Goal: Information Seeking & Learning: Learn about a topic

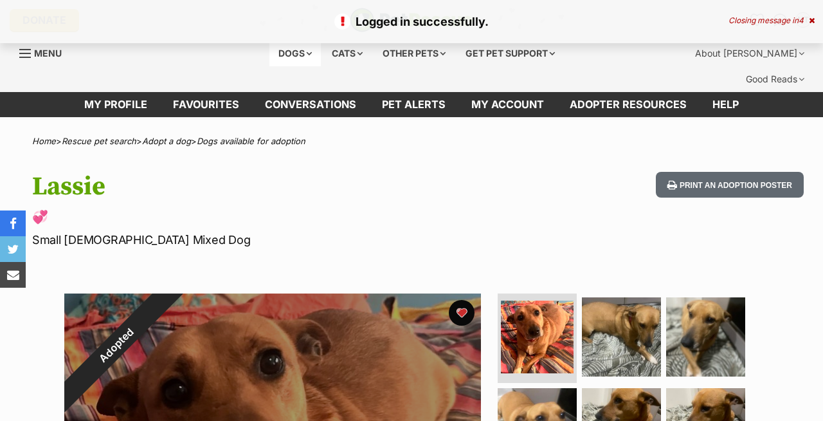
click at [292, 55] on div "Dogs" at bounding box center [295, 54] width 51 height 26
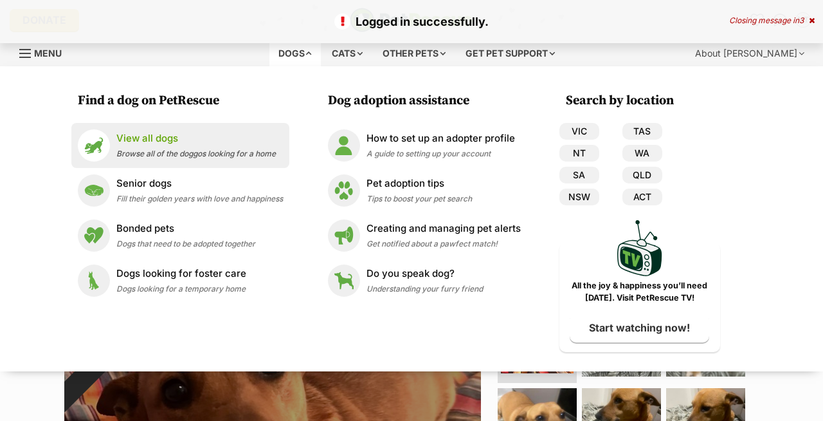
click at [135, 143] on p "View all dogs" at bounding box center [196, 138] width 160 height 15
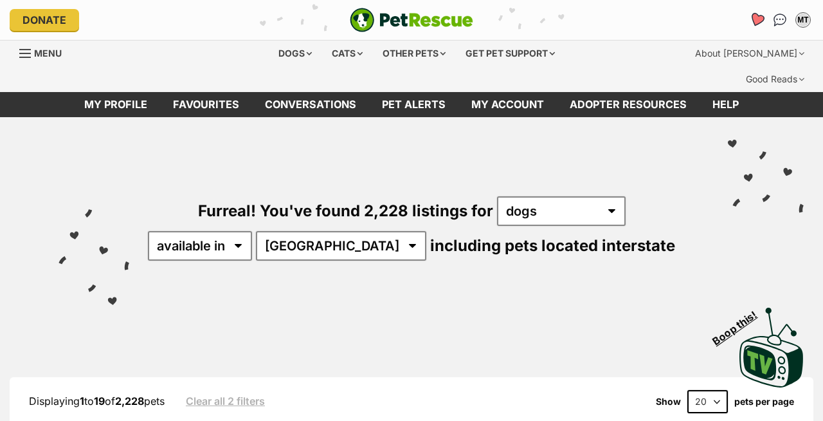
click at [754, 20] on icon "Favourites" at bounding box center [756, 19] width 15 height 15
click at [482, 26] on div "PetRescue home" at bounding box center [412, 20] width 268 height 24
click at [753, 22] on icon "Favourites" at bounding box center [757, 20] width 17 height 17
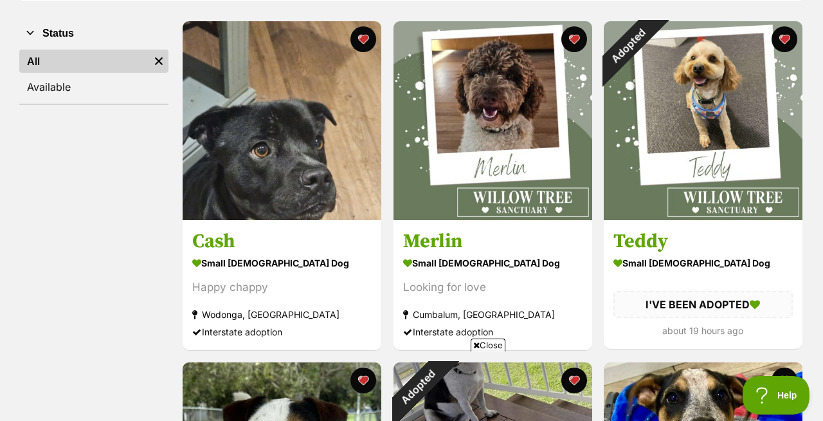
scroll to position [270, 0]
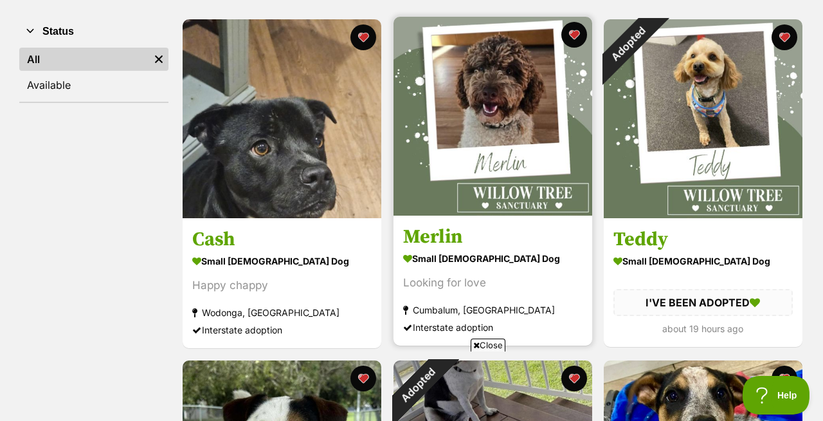
click at [484, 80] on img at bounding box center [493, 116] width 199 height 199
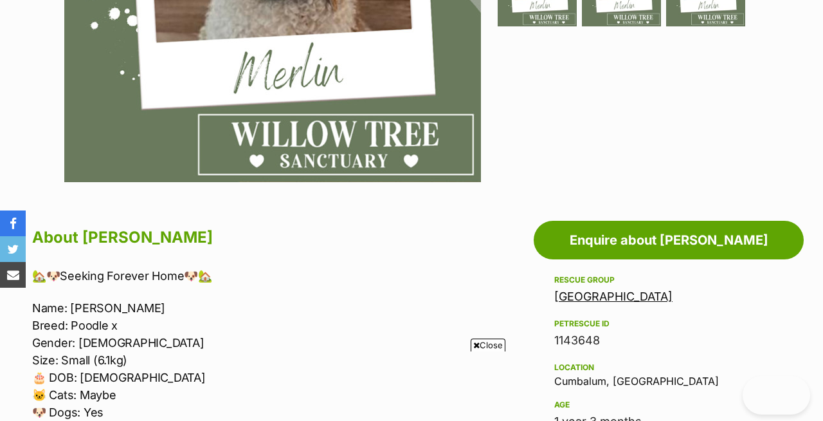
scroll to position [720, 0]
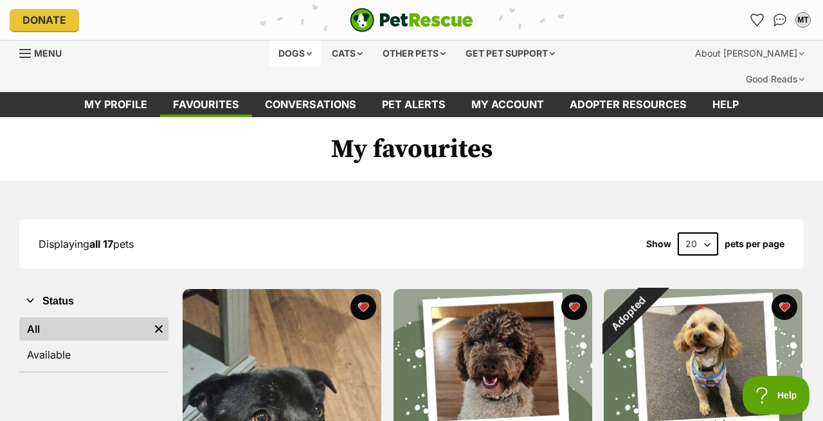
click at [293, 52] on div "Dogs" at bounding box center [295, 54] width 51 height 26
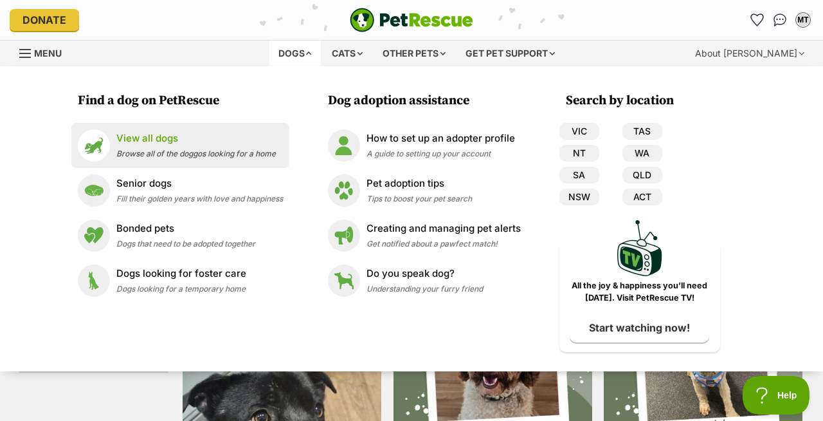
click at [141, 139] on p "View all dogs" at bounding box center [196, 138] width 160 height 15
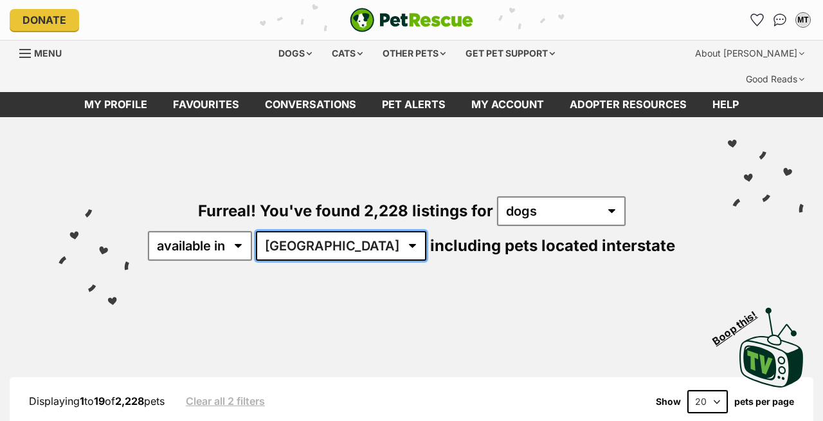
click at [374, 231] on select "Australia ACT NSW NT QLD SA TAS VIC WA" at bounding box center [341, 246] width 170 height 30
select select "TAS"
click at [297, 231] on select "Australia ACT NSW NT QLD SA TAS VIC WA" at bounding box center [341, 246] width 170 height 30
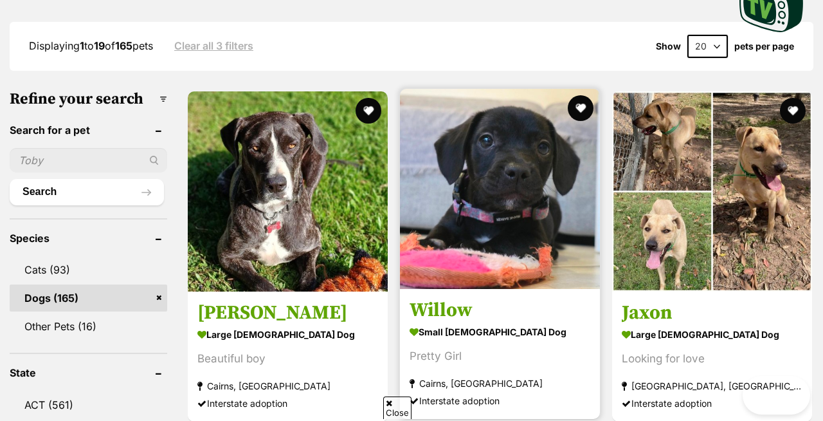
scroll to position [356, 0]
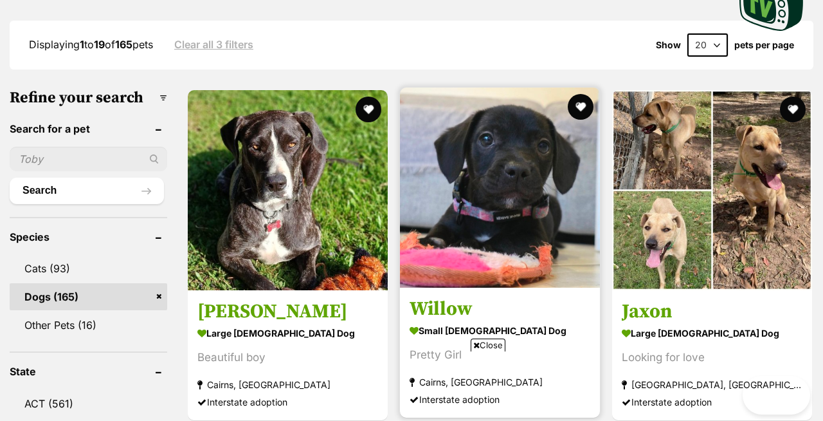
click at [457, 297] on h3 "Willow" at bounding box center [500, 309] width 181 height 24
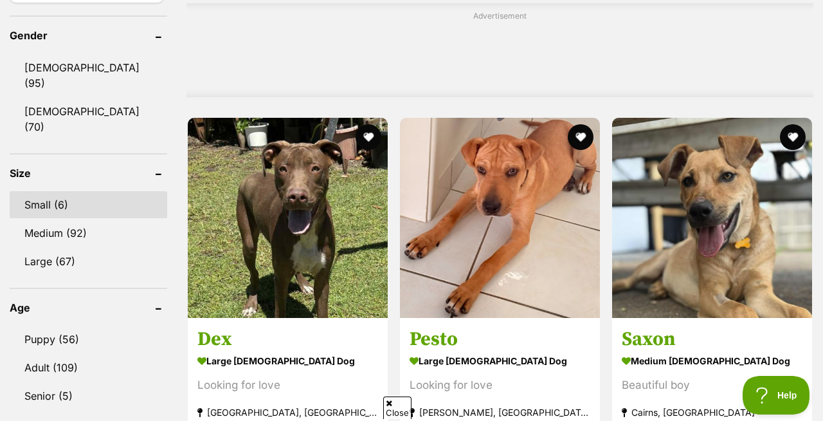
click at [49, 191] on link "Small (6)" at bounding box center [89, 204] width 158 height 27
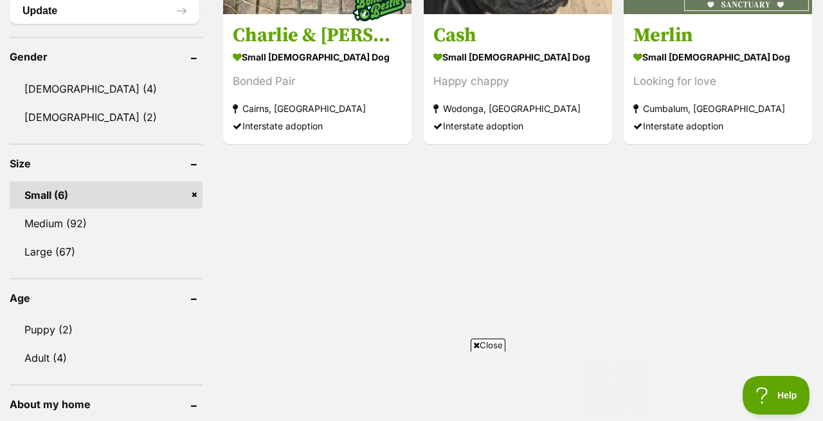
scroll to position [1072, 0]
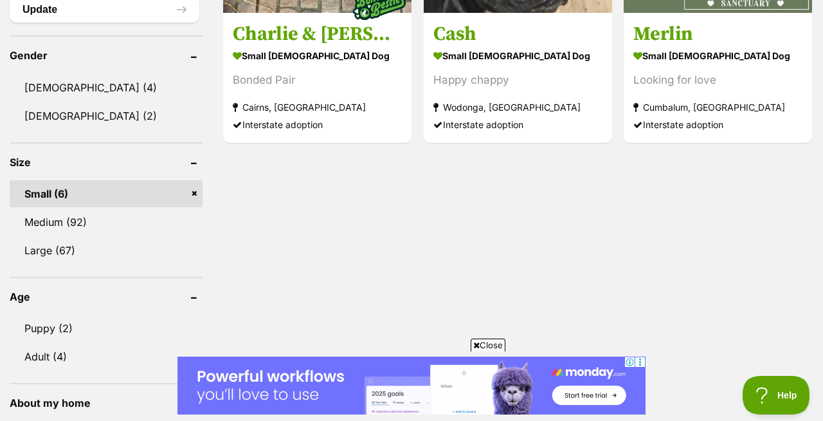
click at [194, 180] on link "Small (6)" at bounding box center [106, 193] width 193 height 27
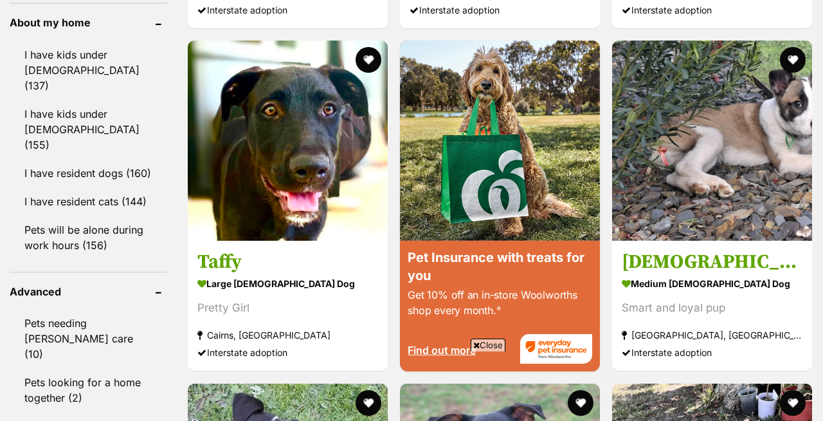
scroll to position [1570, 0]
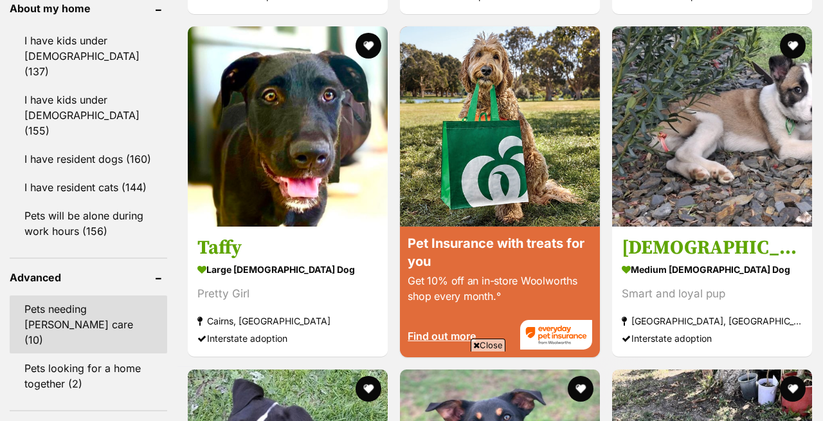
click at [75, 295] on link "Pets needing [PERSON_NAME] care (10)" at bounding box center [89, 324] width 158 height 58
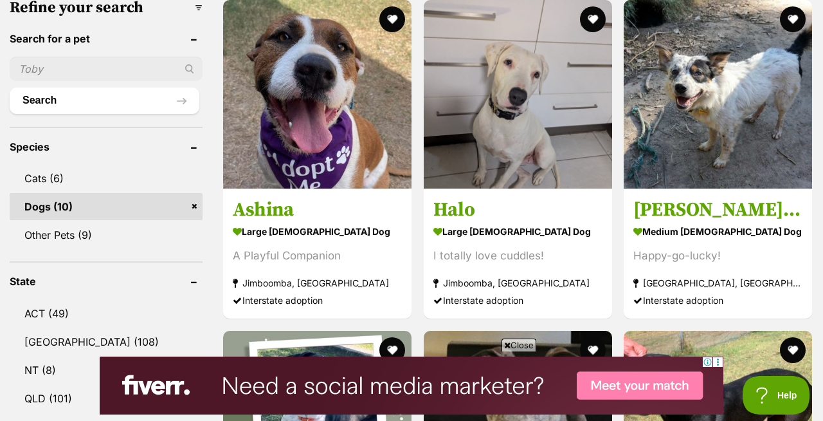
scroll to position [406, 0]
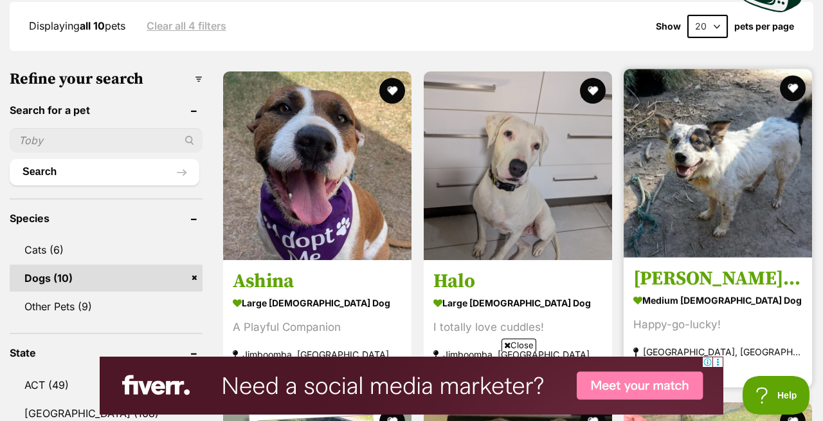
click at [700, 169] on img at bounding box center [718, 163] width 188 height 188
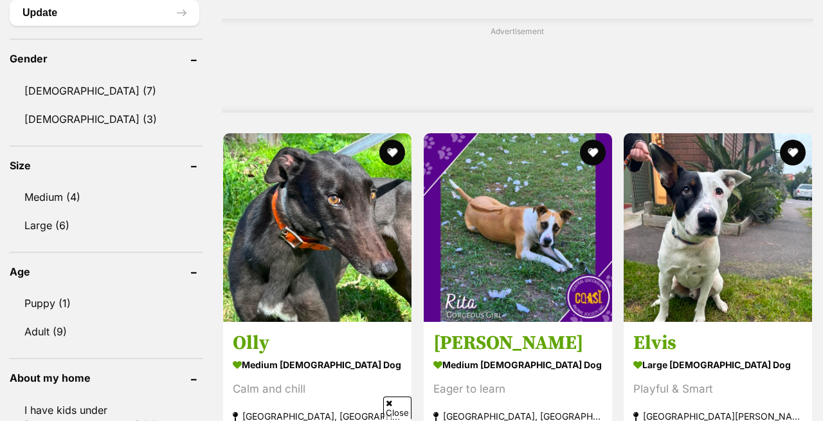
scroll to position [1315, 0]
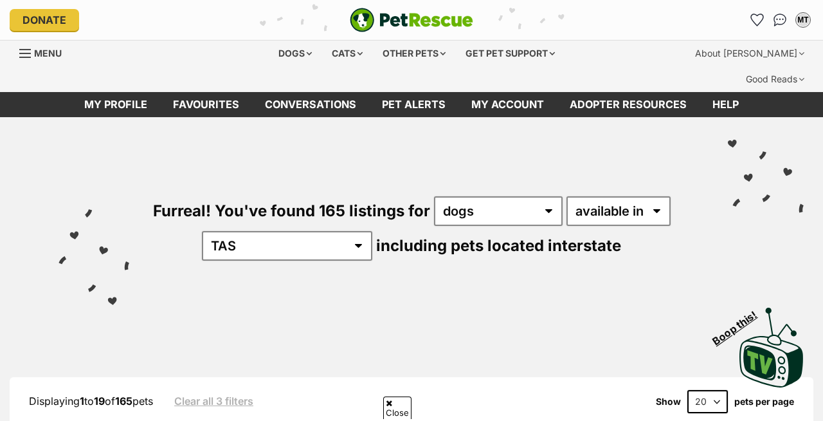
scroll to position [1623, 0]
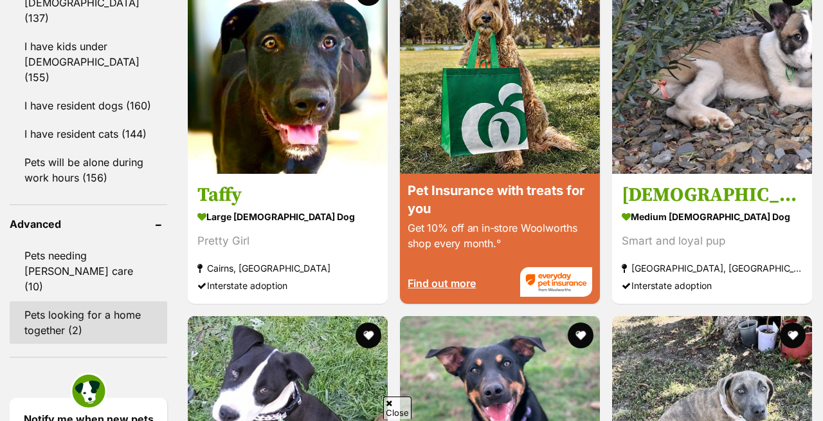
click at [55, 301] on link "Pets looking for a home together (2)" at bounding box center [89, 322] width 158 height 42
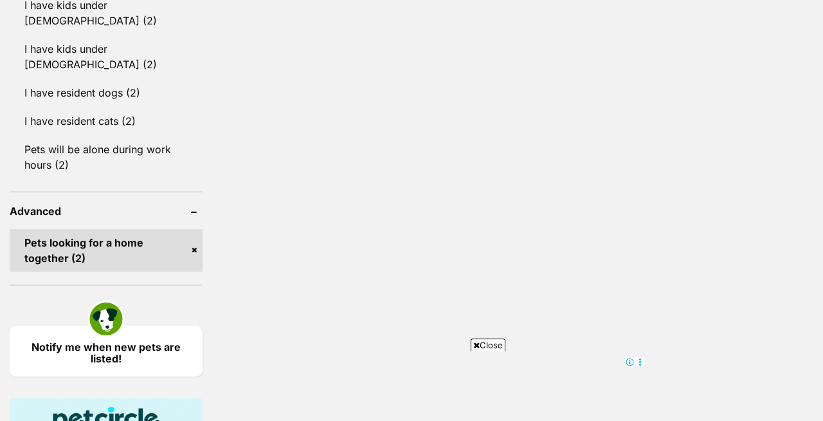
scroll to position [1537, 0]
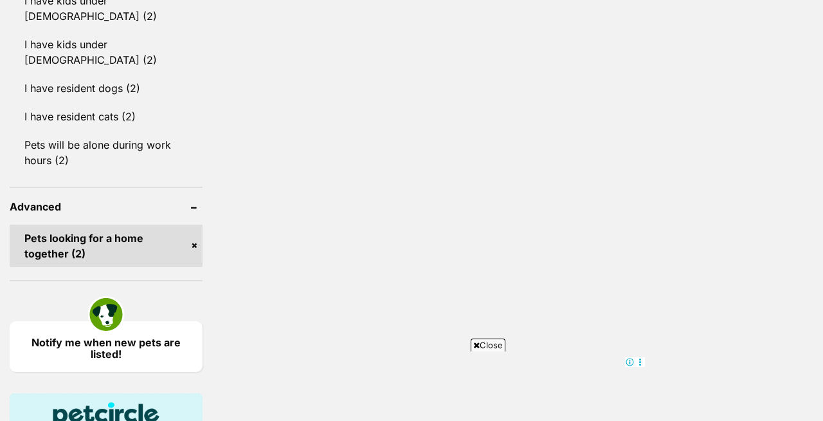
click at [196, 224] on link "Pets looking for a home together (2)" at bounding box center [106, 245] width 193 height 42
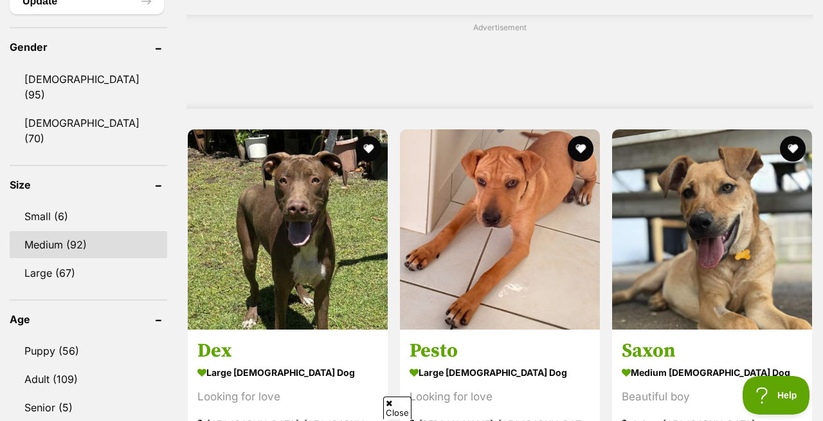
click at [59, 231] on link "Medium (92)" at bounding box center [89, 244] width 158 height 27
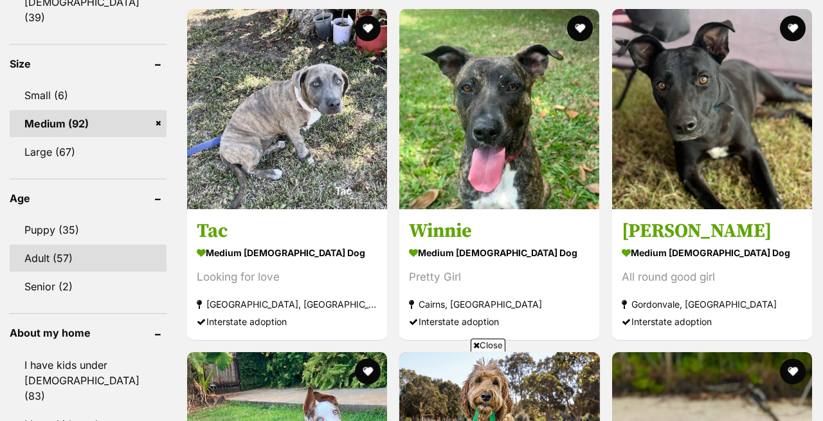
scroll to position [1275, 0]
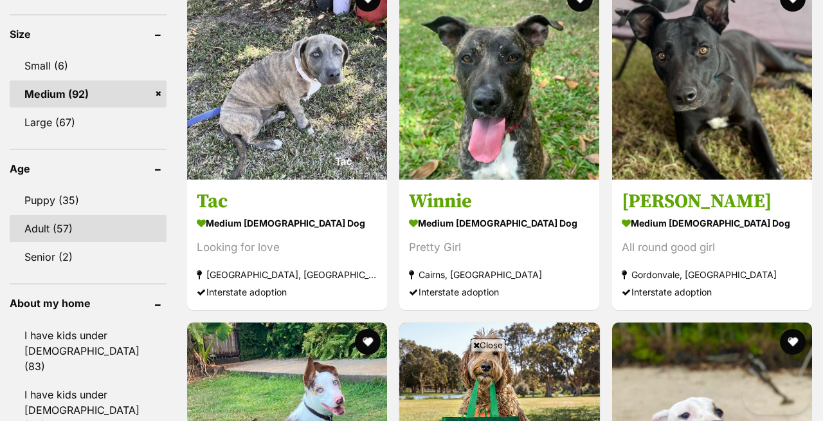
click at [50, 215] on link "Adult (57)" at bounding box center [88, 228] width 157 height 27
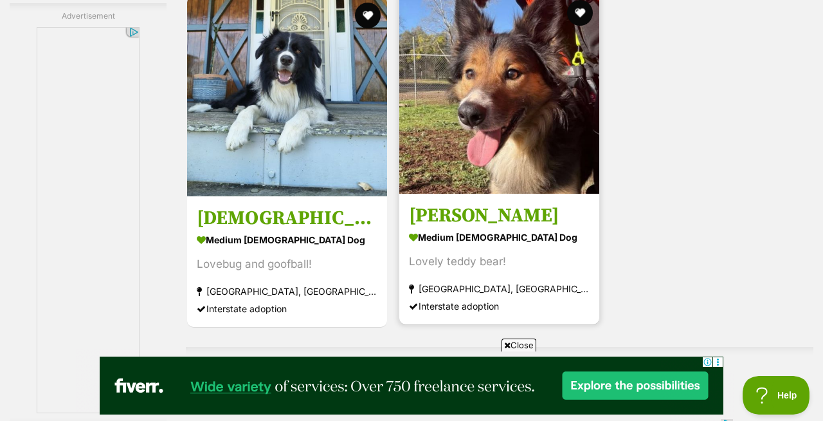
click at [471, 227] on strong "medium [DEMOGRAPHIC_DATA] Dog" at bounding box center [499, 236] width 181 height 19
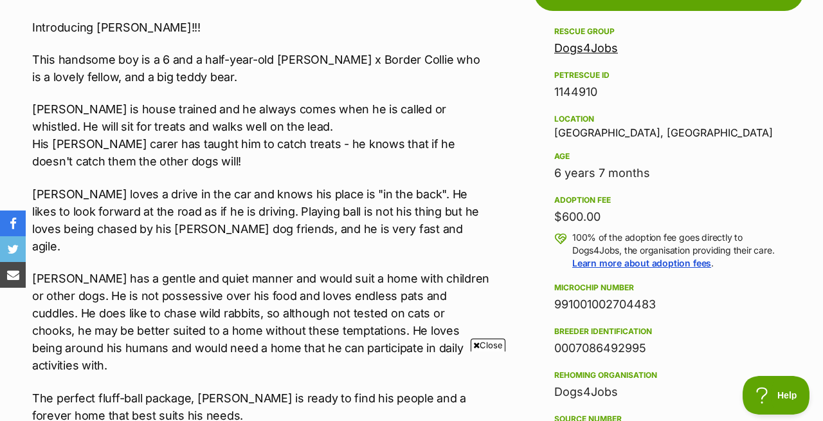
scroll to position [810, 0]
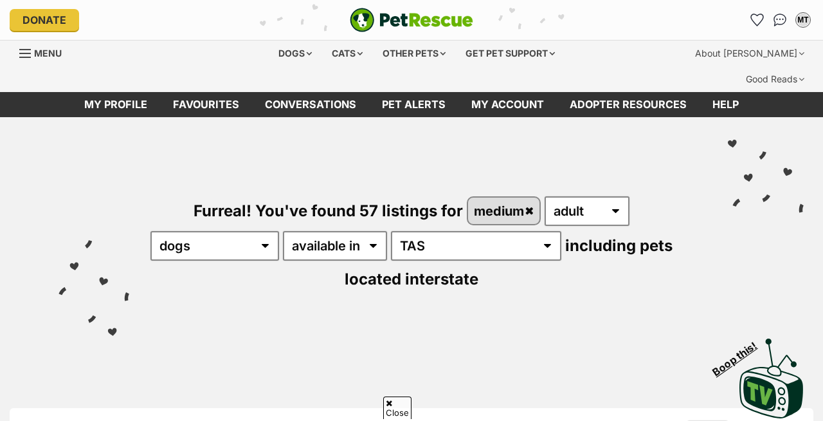
scroll to position [3005, 0]
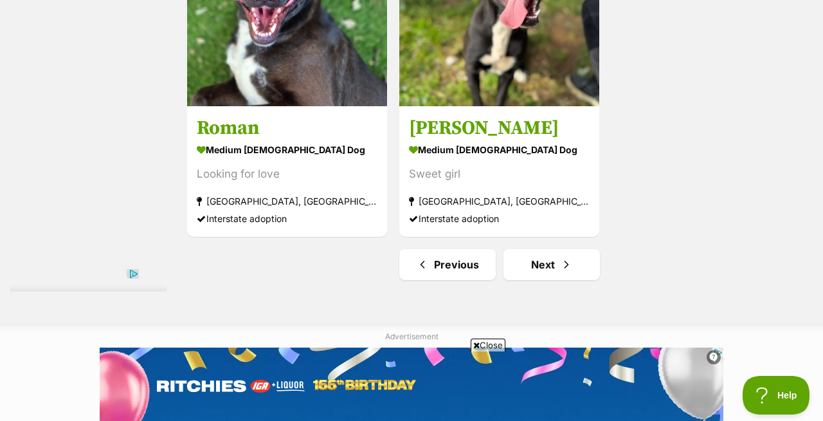
scroll to position [3058, 0]
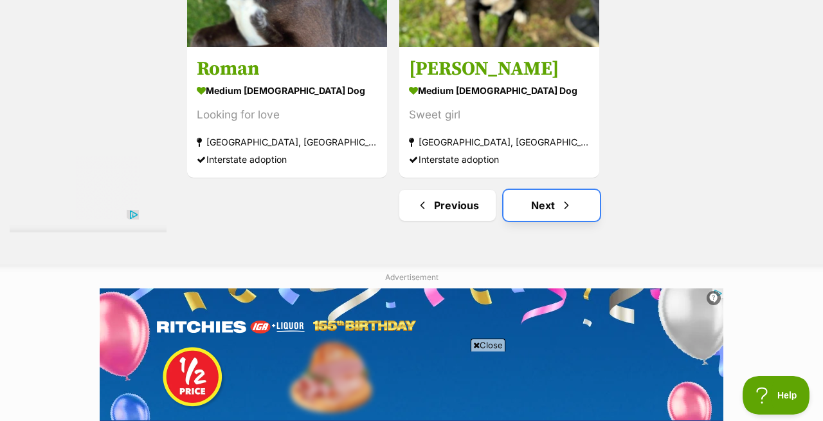
click at [542, 190] on link "Next" at bounding box center [552, 205] width 96 height 31
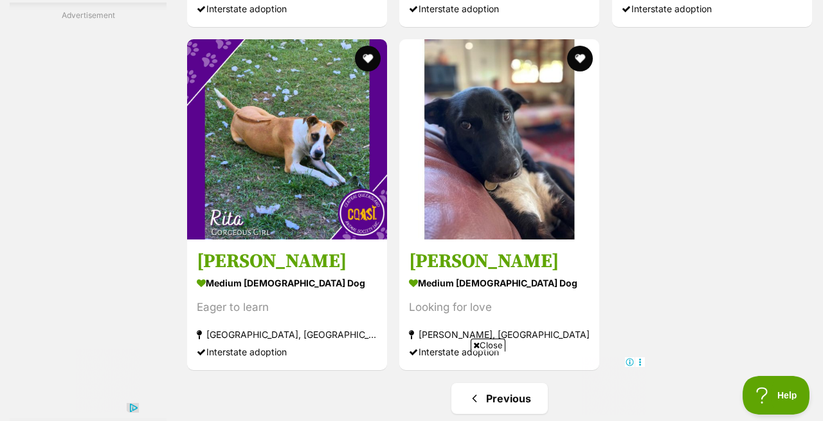
scroll to position [2520, 0]
